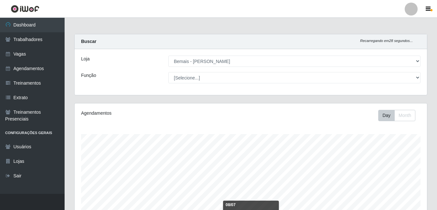
select select "230"
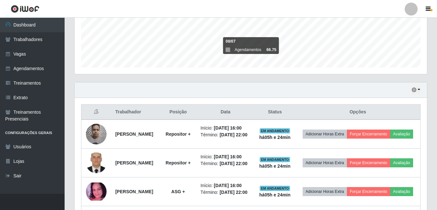
scroll to position [194, 0]
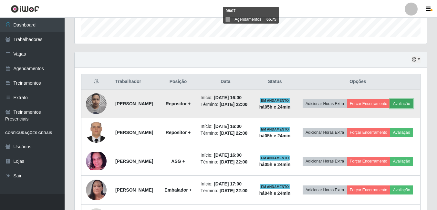
click at [390, 108] on button "Avaliação" at bounding box center [401, 103] width 23 height 9
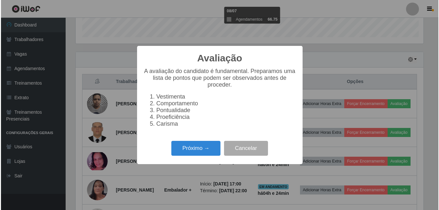
scroll to position [134, 349]
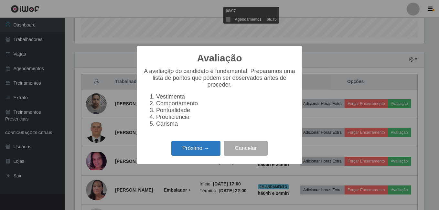
click at [201, 154] on button "Próximo →" at bounding box center [195, 148] width 49 height 15
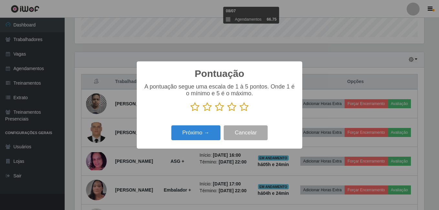
scroll to position [323077, 322861]
click at [242, 105] on icon at bounding box center [243, 107] width 9 height 10
click at [239, 112] on input "radio" at bounding box center [239, 112] width 0 height 0
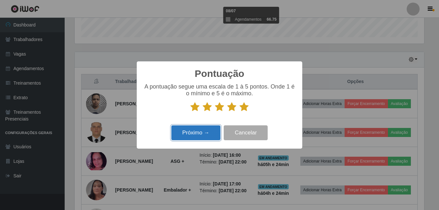
click at [201, 134] on button "Próximo →" at bounding box center [195, 132] width 49 height 15
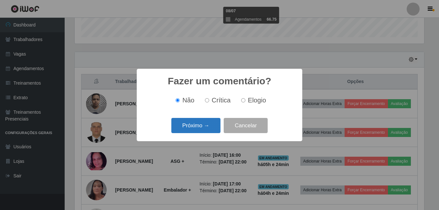
click at [205, 124] on button "Próximo →" at bounding box center [195, 125] width 49 height 15
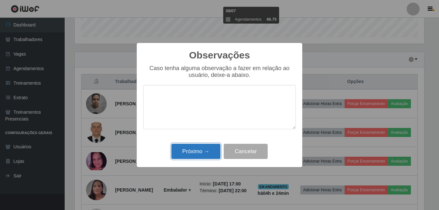
click at [195, 152] on button "Próximo →" at bounding box center [195, 151] width 49 height 15
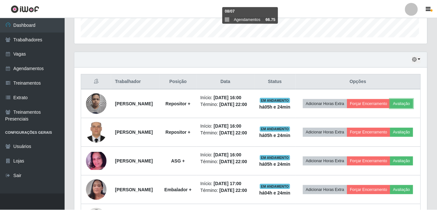
scroll to position [134, 353]
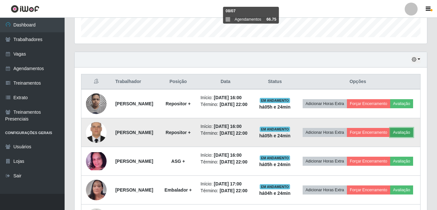
click at [390, 137] on button "Avaliação" at bounding box center [401, 132] width 23 height 9
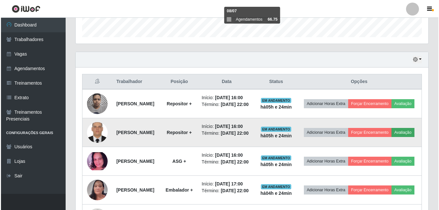
scroll to position [134, 349]
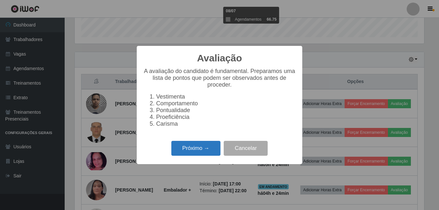
click at [186, 147] on button "Próximo →" at bounding box center [195, 148] width 49 height 15
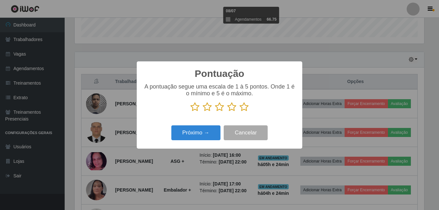
scroll to position [323077, 322861]
click at [244, 106] on icon at bounding box center [243, 107] width 9 height 10
click at [239, 112] on input "radio" at bounding box center [239, 112] width 0 height 0
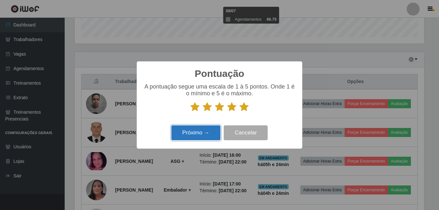
click at [205, 134] on button "Próximo →" at bounding box center [195, 132] width 49 height 15
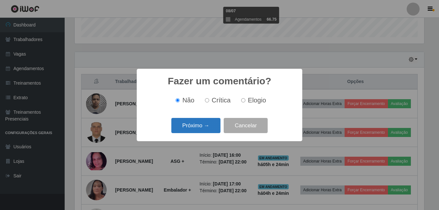
click at [208, 126] on button "Próximo →" at bounding box center [195, 125] width 49 height 15
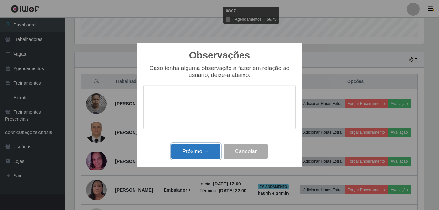
click at [201, 150] on button "Próximo →" at bounding box center [195, 151] width 49 height 15
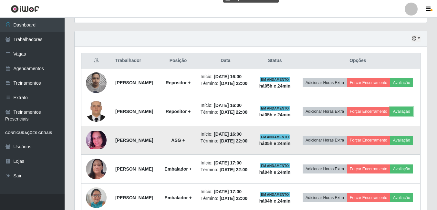
scroll to position [226, 0]
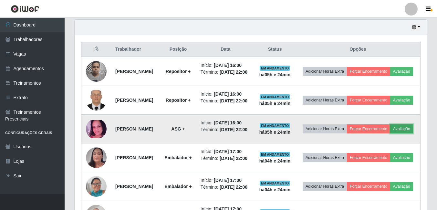
click at [390, 133] on button "Avaliação" at bounding box center [401, 128] width 23 height 9
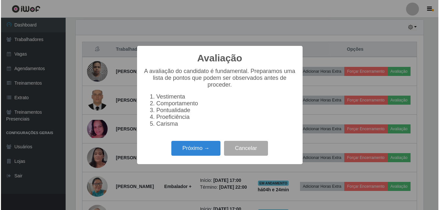
scroll to position [134, 349]
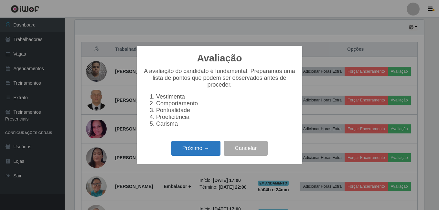
click at [194, 153] on button "Próximo →" at bounding box center [195, 148] width 49 height 15
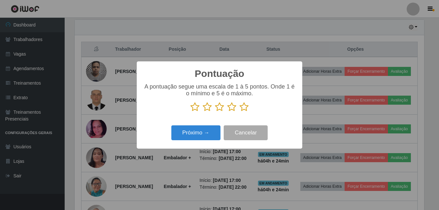
scroll to position [323077, 322861]
click at [245, 110] on icon at bounding box center [243, 107] width 9 height 10
click at [239, 112] on input "radio" at bounding box center [239, 112] width 0 height 0
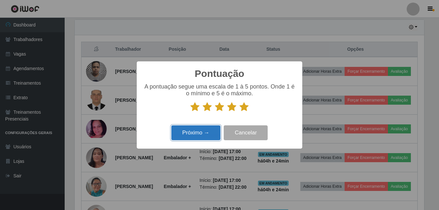
click at [197, 135] on button "Próximo →" at bounding box center [195, 132] width 49 height 15
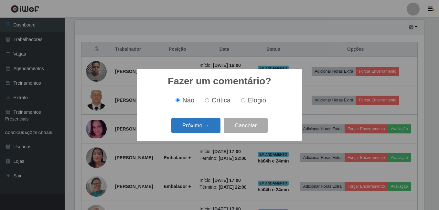
click at [203, 129] on button "Próximo →" at bounding box center [195, 125] width 49 height 15
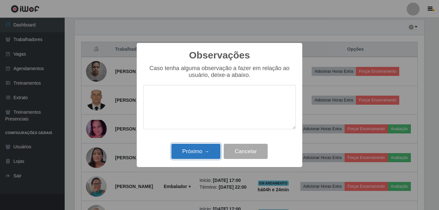
click at [198, 156] on button "Próximo →" at bounding box center [195, 151] width 49 height 15
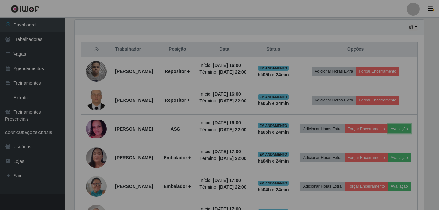
scroll to position [134, 353]
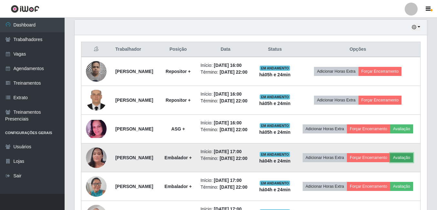
click at [390, 162] on button "Avaliação" at bounding box center [401, 157] width 23 height 9
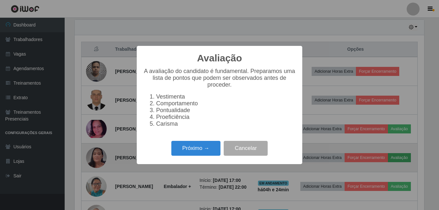
scroll to position [134, 349]
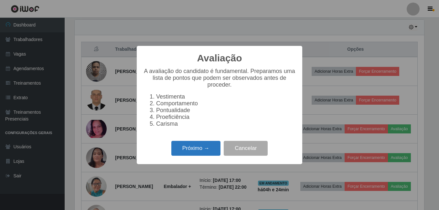
click at [196, 151] on button "Próximo →" at bounding box center [195, 148] width 49 height 15
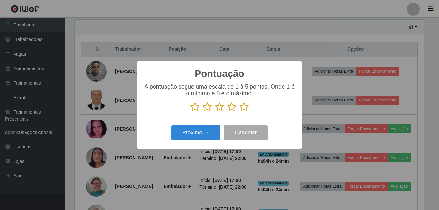
scroll to position [323077, 322861]
click at [243, 105] on icon at bounding box center [243, 107] width 9 height 10
click at [239, 112] on input "radio" at bounding box center [239, 112] width 0 height 0
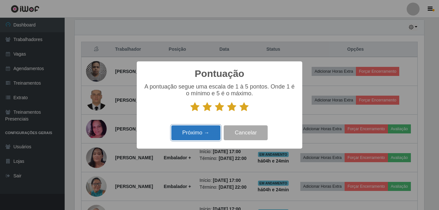
click at [210, 137] on button "Próximo →" at bounding box center [195, 132] width 49 height 15
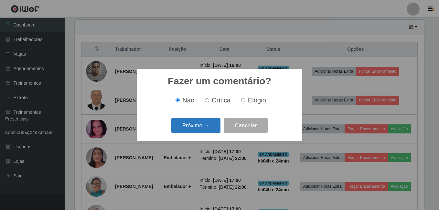
click at [214, 130] on button "Próximo →" at bounding box center [195, 125] width 49 height 15
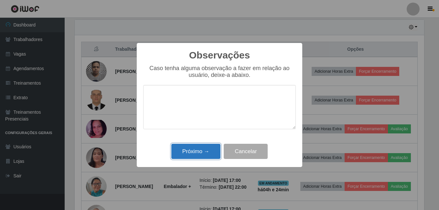
click at [206, 148] on button "Próximo →" at bounding box center [195, 151] width 49 height 15
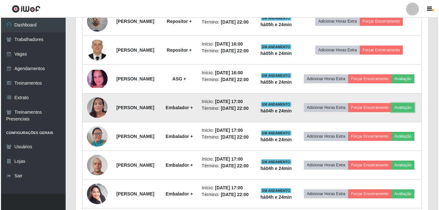
scroll to position [291, 0]
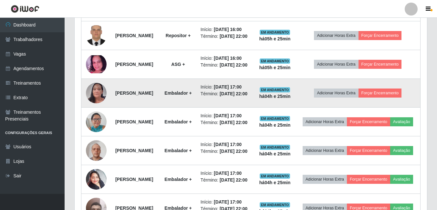
click at [362, 108] on td "Adicionar Horas Extra Forçar Encerramento" at bounding box center [358, 93] width 125 height 29
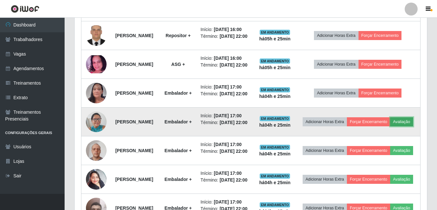
click at [390, 126] on button "Avaliação" at bounding box center [401, 121] width 23 height 9
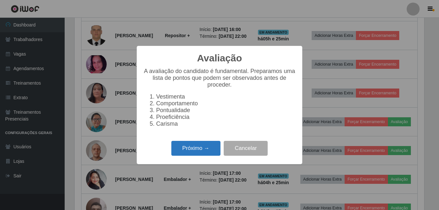
click at [210, 154] on button "Próximo →" at bounding box center [195, 148] width 49 height 15
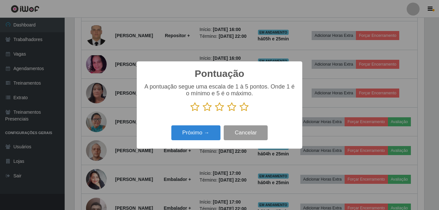
scroll to position [323077, 322861]
click at [244, 107] on icon at bounding box center [243, 107] width 9 height 10
click at [239, 112] on input "radio" at bounding box center [239, 112] width 0 height 0
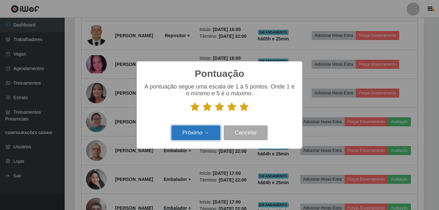
click at [199, 129] on button "Próximo →" at bounding box center [195, 132] width 49 height 15
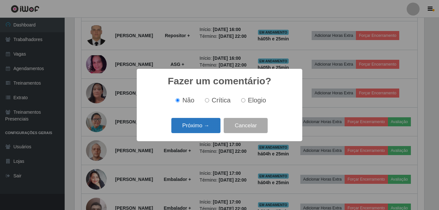
click at [201, 129] on button "Próximo →" at bounding box center [195, 125] width 49 height 15
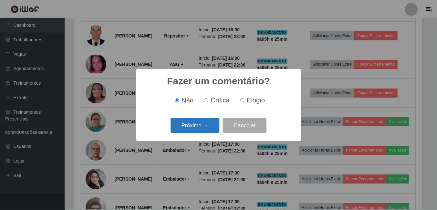
scroll to position [0, 0]
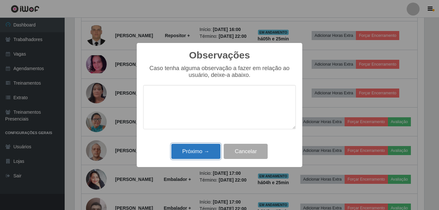
click at [201, 158] on button "Próximo →" at bounding box center [195, 151] width 49 height 15
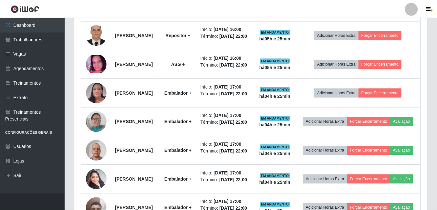
scroll to position [323077, 322858]
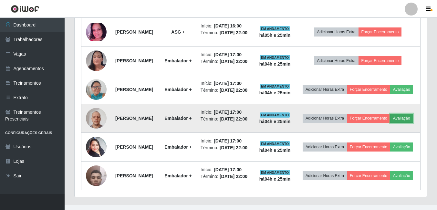
click at [390, 123] on button "Avaliação" at bounding box center [401, 118] width 23 height 9
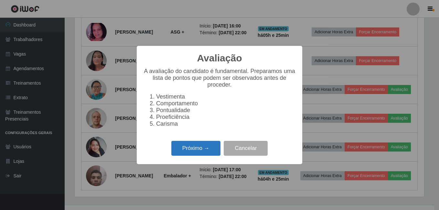
click at [202, 152] on button "Próximo →" at bounding box center [195, 148] width 49 height 15
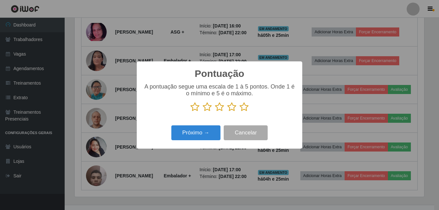
click at [245, 106] on icon at bounding box center [243, 107] width 9 height 10
click at [239, 112] on input "radio" at bounding box center [239, 112] width 0 height 0
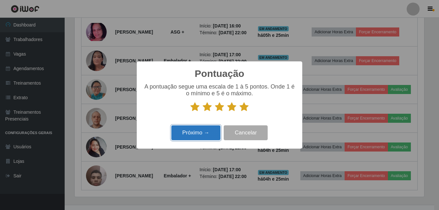
click at [195, 135] on button "Próximo →" at bounding box center [195, 132] width 49 height 15
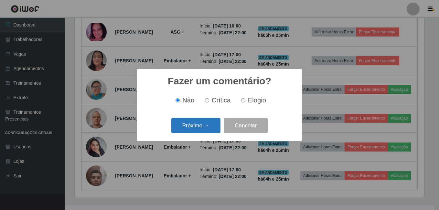
click at [200, 128] on button "Próximo →" at bounding box center [195, 125] width 49 height 15
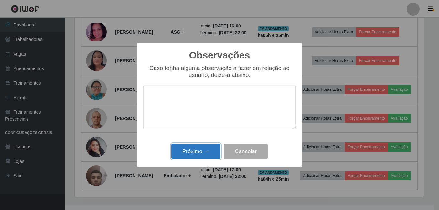
click at [200, 155] on button "Próximo →" at bounding box center [195, 151] width 49 height 15
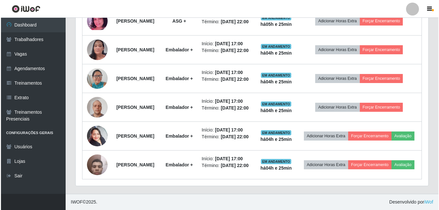
scroll to position [373, 0]
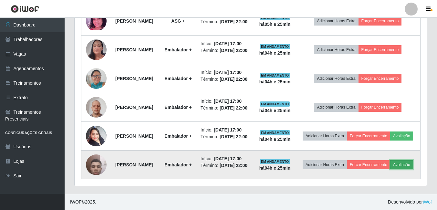
click at [390, 168] on button "Avaliação" at bounding box center [401, 164] width 23 height 9
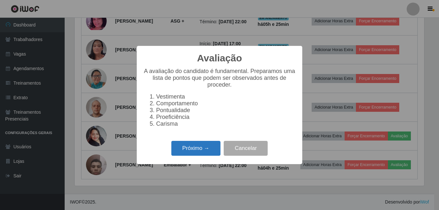
click at [179, 149] on button "Próximo →" at bounding box center [195, 148] width 49 height 15
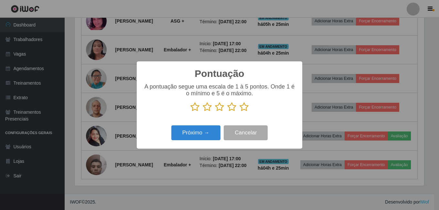
scroll to position [323077, 322861]
click at [243, 107] on icon at bounding box center [243, 107] width 9 height 10
click at [239, 112] on input "radio" at bounding box center [239, 112] width 0 height 0
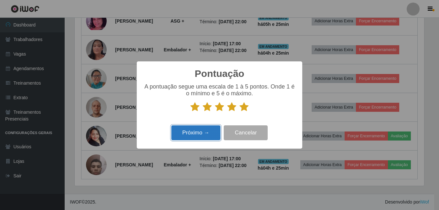
click at [201, 131] on button "Próximo →" at bounding box center [195, 132] width 49 height 15
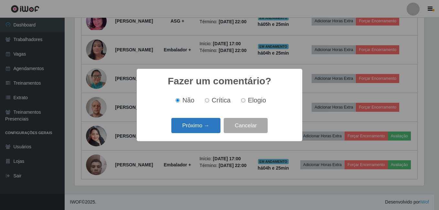
click at [202, 131] on button "Próximo →" at bounding box center [195, 125] width 49 height 15
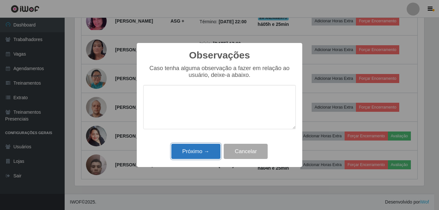
click at [206, 152] on button "Próximo →" at bounding box center [195, 151] width 49 height 15
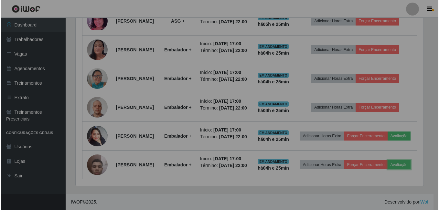
scroll to position [134, 353]
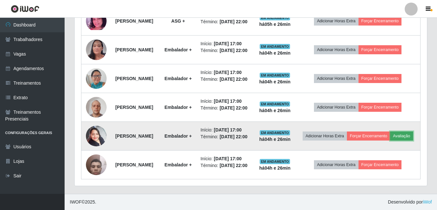
click at [390, 134] on button "Avaliação" at bounding box center [401, 136] width 23 height 9
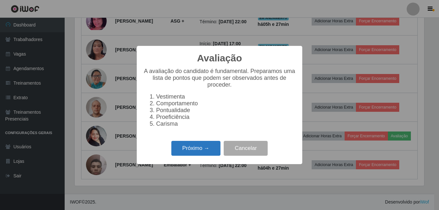
click at [186, 151] on button "Próximo →" at bounding box center [195, 148] width 49 height 15
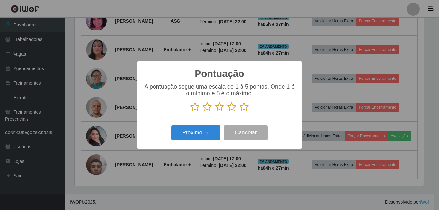
scroll to position [323077, 322861]
click at [244, 108] on icon at bounding box center [243, 107] width 9 height 10
click at [239, 112] on input "radio" at bounding box center [239, 112] width 0 height 0
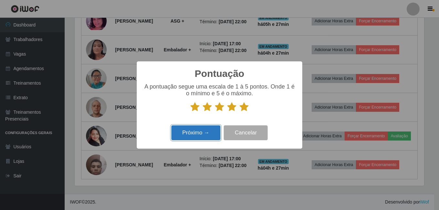
click at [213, 128] on button "Próximo →" at bounding box center [195, 132] width 49 height 15
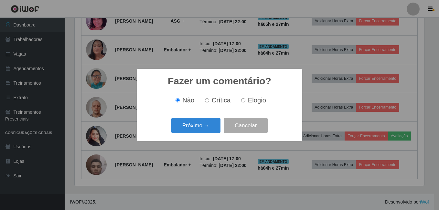
click at [213, 128] on button "Próximo →" at bounding box center [195, 125] width 49 height 15
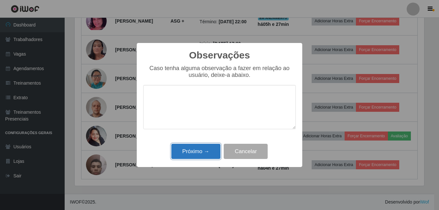
click at [197, 155] on button "Próximo →" at bounding box center [195, 151] width 49 height 15
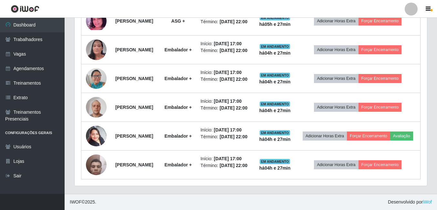
scroll to position [334, 0]
